Goal: Task Accomplishment & Management: Complete application form

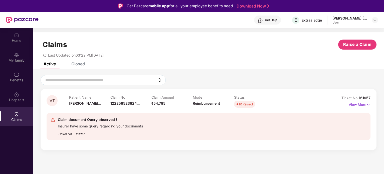
scroll to position [28, 0]
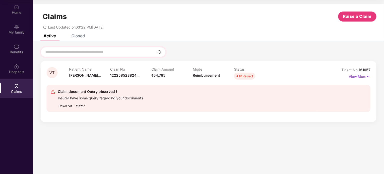
click at [75, 57] on div at bounding box center [103, 52] width 125 height 10
click at [75, 53] on input at bounding box center [100, 52] width 111 height 5
click at [352, 78] on p "View More" at bounding box center [359, 76] width 22 height 7
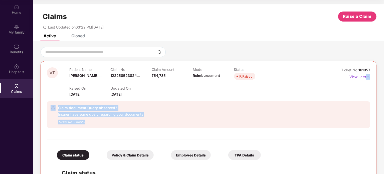
drag, startPoint x: 383, startPoint y: 95, endPoint x: 384, endPoint y: 132, distance: 37.8
click at [383, 132] on html "Get Pazcare mobile app for all your employee benefits need Download Now Get Hel…" at bounding box center [192, 59] width 384 height 174
click at [380, 124] on div "VT Patient Name [PERSON_NAME]... Claim No 122258523824... Claim Amount ₹54,785 …" at bounding box center [208, 158] width 351 height 222
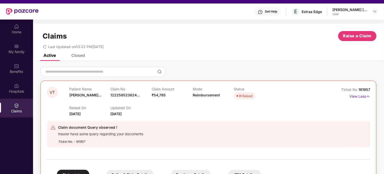
scroll to position [8, 0]
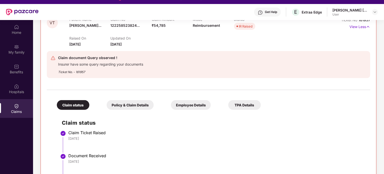
click at [193, 104] on div "Employee Details" at bounding box center [191, 105] width 40 height 10
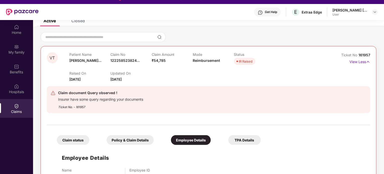
scroll to position [28, 0]
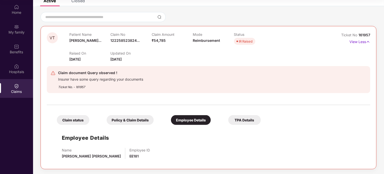
click at [249, 124] on div "TPA Details" at bounding box center [244, 120] width 33 height 10
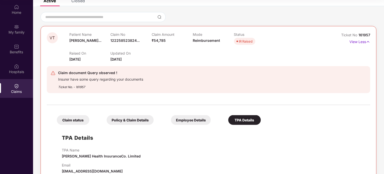
scroll to position [46, 0]
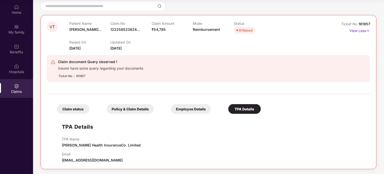
click at [139, 105] on div "Policy & Claim Details" at bounding box center [130, 109] width 47 height 10
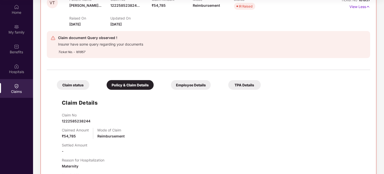
scroll to position [0, 0]
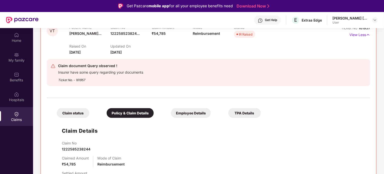
click at [85, 74] on div "Insurer have some query regarding your documents" at bounding box center [100, 72] width 85 height 6
click at [379, 45] on div "VT Patient Name [PERSON_NAME]... Claim No 122258523824... Claim Amount ₹54,785 …" at bounding box center [208, 138] width 351 height 266
click at [383, 45] on div "VT Patient Name [PERSON_NAME]... Claim No 122258523824... Claim Amount ₹54,785 …" at bounding box center [208, 138] width 351 height 266
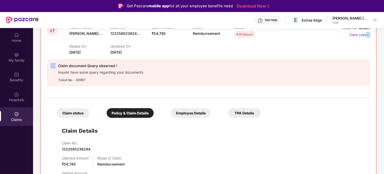
click at [383, 44] on div "VT Patient Name [PERSON_NAME]... Claim No 122258523824... Claim Amount ₹54,785 …" at bounding box center [208, 138] width 351 height 266
click at [381, 49] on div "VT Patient Name [PERSON_NAME]... Claim No 122258523824... Claim Amount ₹54,785 …" at bounding box center [208, 138] width 351 height 266
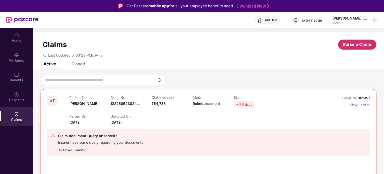
click at [355, 43] on span "Raise a Claim" at bounding box center [357, 44] width 29 height 6
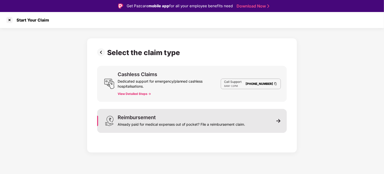
click at [237, 124] on div "Already paid for medical expenses out of pocket? File a reimbursement claim." at bounding box center [181, 123] width 127 height 7
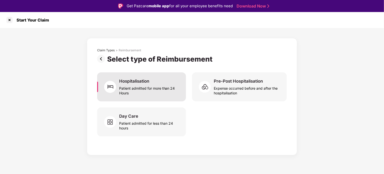
click at [140, 84] on div "Patient admitted for more than 24 Hours" at bounding box center [149, 90] width 61 height 12
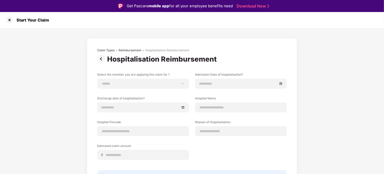
click at [323, 109] on div "**********" at bounding box center [192, 122] width 384 height 188
click at [11, 20] on div at bounding box center [10, 20] width 8 height 8
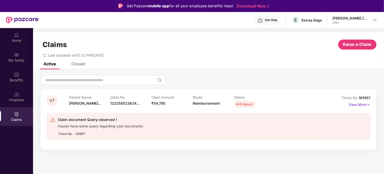
click at [264, 21] on div "Get Help" at bounding box center [267, 20] width 27 height 9
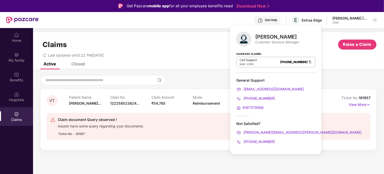
click at [193, 78] on div at bounding box center [209, 80] width 336 height 10
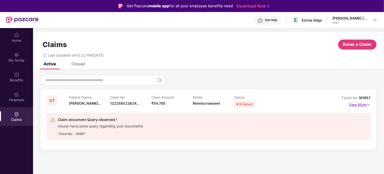
click at [367, 104] on img at bounding box center [368, 105] width 4 height 6
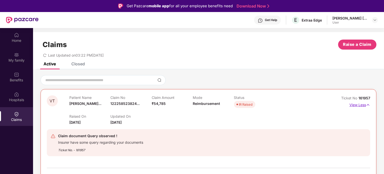
click at [367, 104] on img at bounding box center [368, 105] width 4 height 6
